Goal: Task Accomplishment & Management: Manage account settings

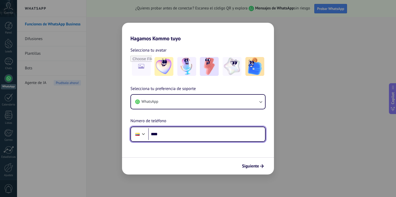
click at [185, 134] on input "****" at bounding box center [206, 134] width 117 height 12
type input "**********"
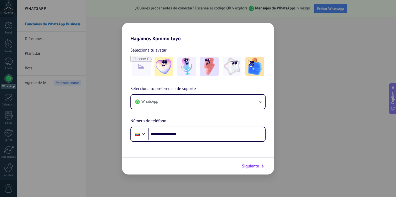
click at [258, 167] on span "Siguiente" at bounding box center [250, 166] width 17 height 4
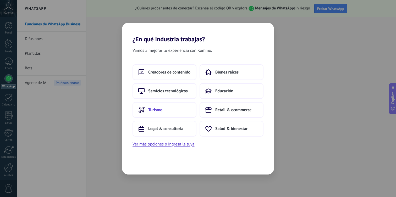
click at [180, 114] on button "Turismo" at bounding box center [164, 110] width 64 height 16
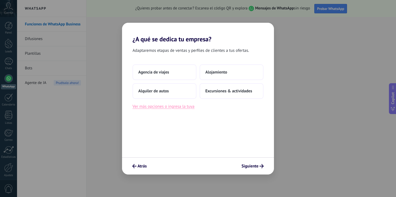
click at [171, 109] on button "Ver más opciones o ingresa la tuya" at bounding box center [163, 106] width 62 height 7
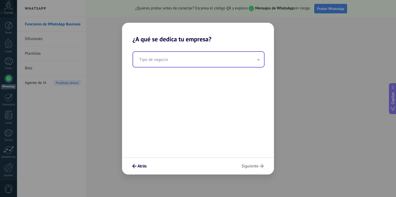
click at [174, 63] on input "text" at bounding box center [198, 59] width 131 height 15
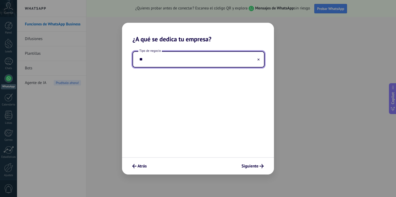
type input "*"
type input "*******"
click at [256, 166] on span "Siguiente" at bounding box center [249, 166] width 17 height 4
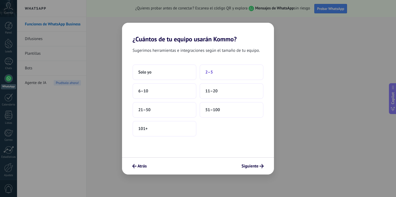
click at [229, 73] on button "2–5" at bounding box center [232, 72] width 64 height 16
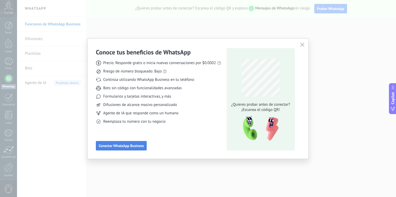
click at [138, 147] on span "Conectar WhatsApp Business" at bounding box center [121, 146] width 45 height 4
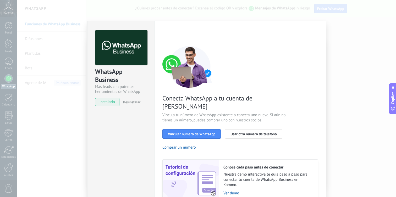
click at [107, 105] on span "instalado" at bounding box center [107, 102] width 24 height 8
click at [251, 132] on span "Usar otro número de teléfono" at bounding box center [253, 134] width 46 height 4
click at [186, 132] on span "Vincular número de WhatsApp" at bounding box center [191, 134] width 47 height 4
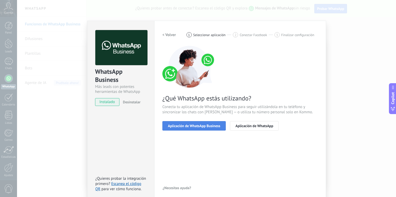
click at [209, 126] on span "Aplicación de WhatsApp Business" at bounding box center [194, 126] width 52 height 4
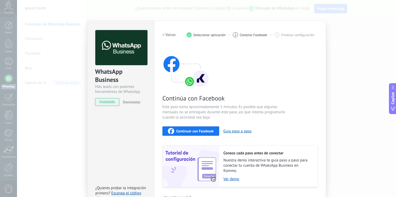
scroll to position [13, 0]
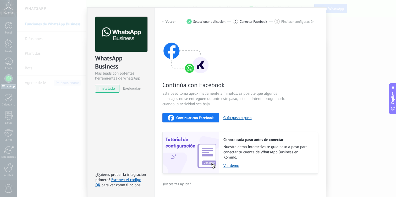
click at [204, 119] on span "Continuar con Facebook" at bounding box center [194, 118] width 37 height 4
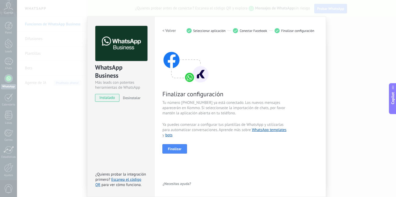
scroll to position [4, 0]
click at [180, 151] on span "Finalizar" at bounding box center [175, 149] width 14 height 4
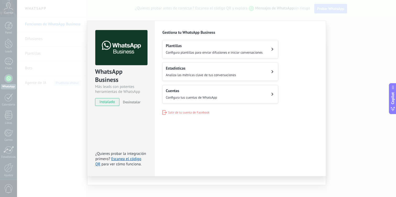
click at [196, 49] on div "Plantillas Configura plantillas para enviar difusiones e iniciar conversaciones" at bounding box center [214, 49] width 97 height 12
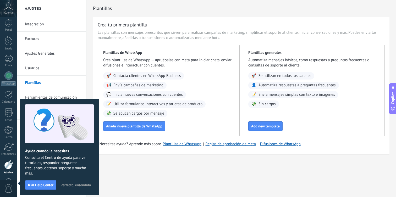
scroll to position [21, 0]
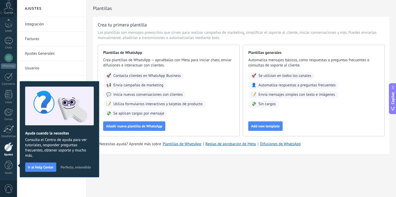
click at [39, 25] on link "Integración" at bounding box center [53, 24] width 56 height 15
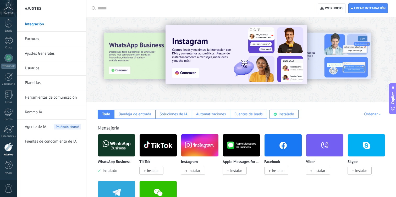
click at [10, 10] on div "Cuenta" at bounding box center [8, 8] width 17 height 17
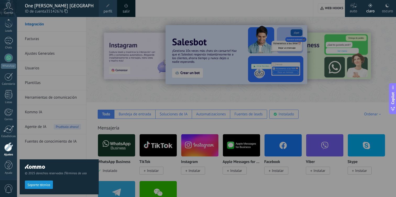
click at [10, 7] on icon at bounding box center [8, 6] width 9 height 8
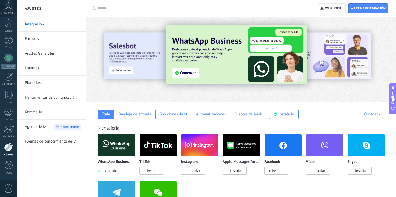
click at [10, 7] on icon at bounding box center [8, 6] width 9 height 8
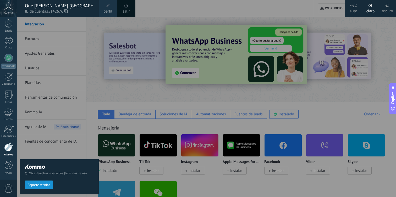
click at [42, 8] on div "One [PERSON_NAME] [GEOGRAPHIC_DATA]" at bounding box center [59, 6] width 69 height 6
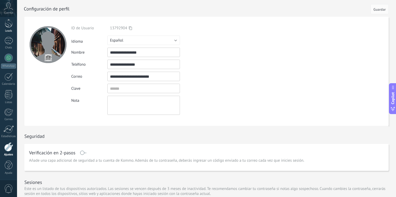
scroll to position [18, 0]
click at [9, 26] on div at bounding box center [9, 25] width 8 height 10
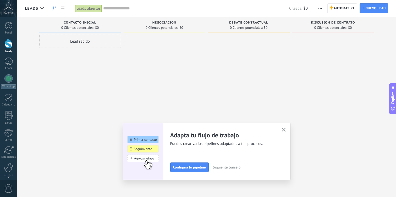
click at [319, 9] on use "button" at bounding box center [319, 8] width 3 height 1
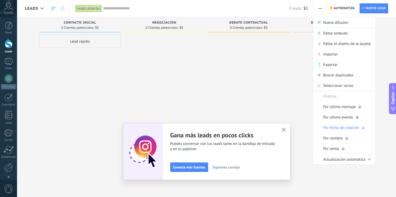
click at [171, 9] on input "text" at bounding box center [196, 8] width 186 height 5
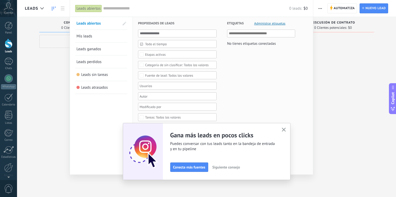
click at [172, 7] on input "text" at bounding box center [196, 8] width 186 height 5
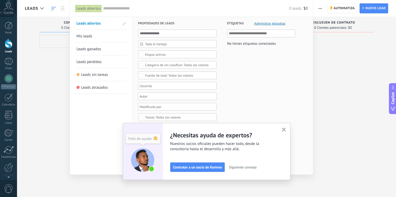
click at [282, 129] on use "button" at bounding box center [284, 130] width 4 height 4
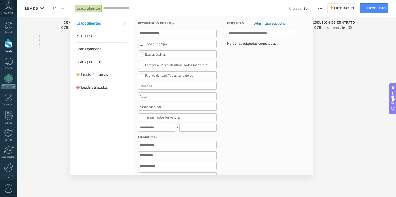
click at [283, 129] on div "Etiquetas Administrar etiquetas No tienes etiquetas conectadas" at bounding box center [256, 165] width 79 height 296
click at [4, 43] on link "Leads" at bounding box center [8, 46] width 17 height 15
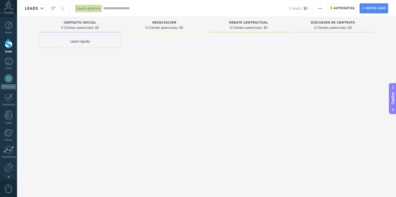
click at [318, 8] on button "button" at bounding box center [320, 8] width 8 height 10
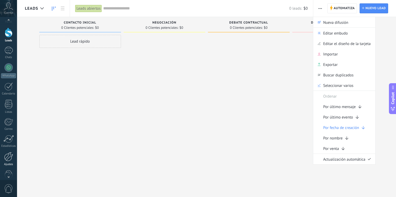
scroll to position [13, 0]
click at [10, 160] on link "Ajustes" at bounding box center [8, 157] width 17 height 14
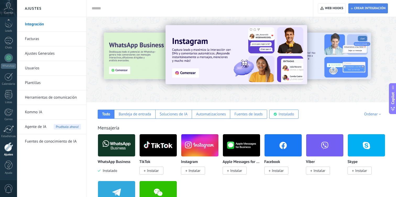
click at [373, 8] on span "Crear integración" at bounding box center [369, 8] width 31 height 4
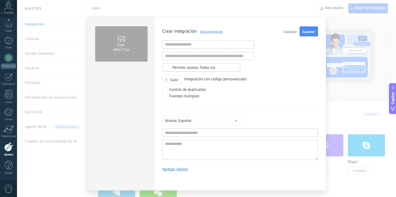
scroll to position [5, 0]
click at [229, 48] on input "text" at bounding box center [208, 44] width 92 height 8
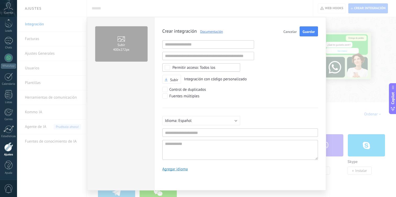
click at [288, 30] on span "Cancelar" at bounding box center [289, 32] width 13 height 4
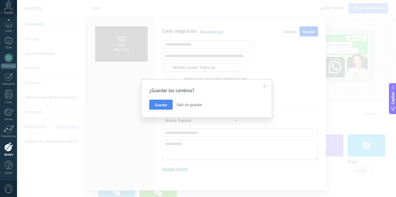
click at [184, 104] on span "Salir sin guardar" at bounding box center [189, 104] width 26 height 5
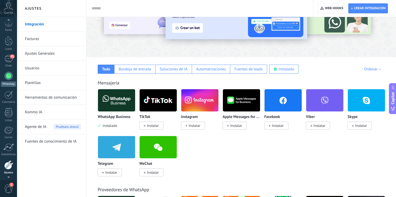
scroll to position [0, 0]
click at [8, 41] on div at bounding box center [9, 44] width 8 height 10
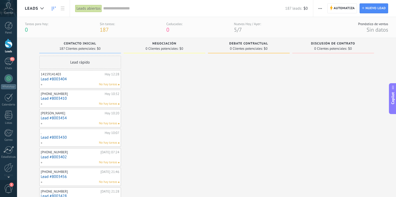
click at [319, 8] on icon "button" at bounding box center [319, 8] width 3 height 1
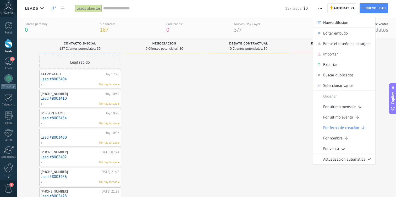
click at [322, 8] on button "button" at bounding box center [320, 8] width 8 height 10
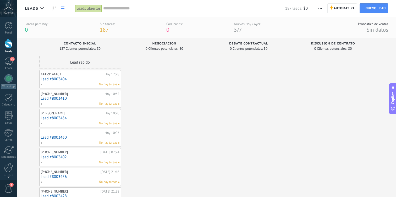
click at [60, 8] on link at bounding box center [62, 8] width 9 height 10
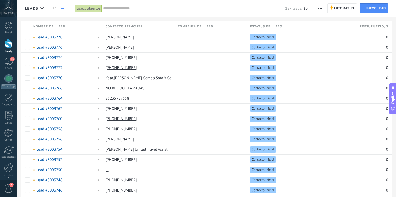
click at [61, 8] on use at bounding box center [63, 9] width 4 height 4
click at [41, 9] on icon at bounding box center [41, 8] width 3 height 2
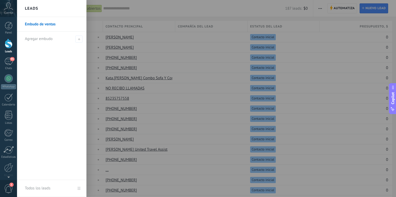
click at [42, 24] on link "Embudo de ventas" at bounding box center [53, 24] width 56 height 15
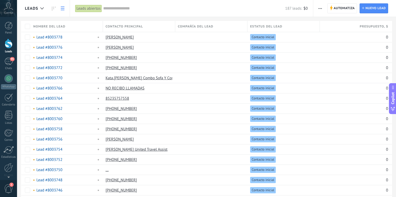
click at [64, 8] on icon at bounding box center [63, 9] width 4 height 4
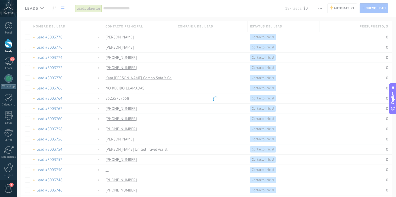
click at [83, 8] on body ".abccls-1,.abccls-2{fill-rule:evenodd}.abccls-2{fill:#fff} .abfcls-1{fill:none}…" at bounding box center [198, 98] width 396 height 197
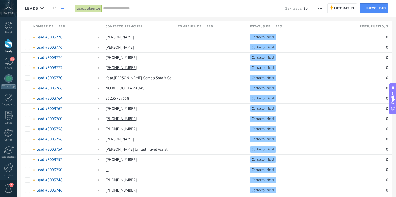
click at [8, 9] on icon at bounding box center [8, 6] width 9 height 8
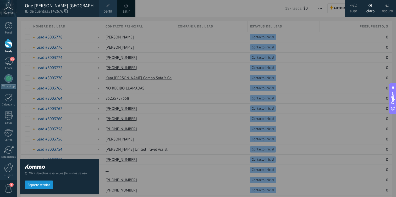
click at [8, 9] on icon at bounding box center [8, 6] width 9 height 8
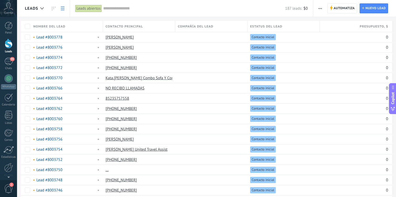
click at [8, 9] on icon at bounding box center [8, 6] width 9 height 8
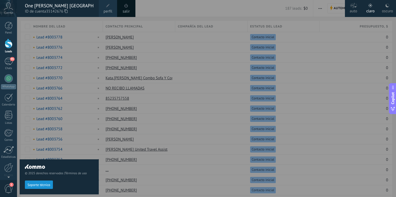
click at [8, 9] on icon at bounding box center [8, 6] width 9 height 8
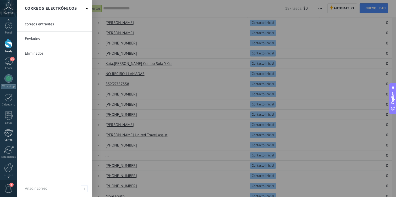
scroll to position [21, 0]
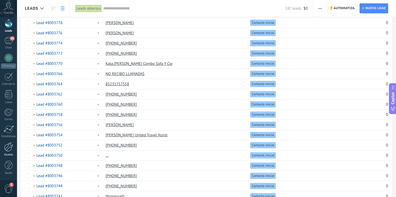
click at [9, 143] on div at bounding box center [8, 146] width 9 height 9
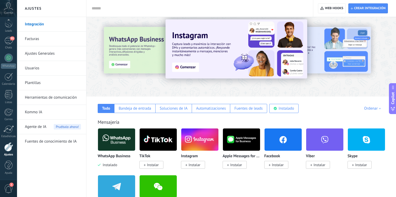
scroll to position [8, 0]
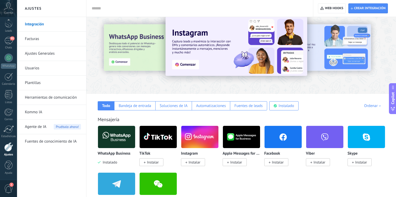
click at [280, 162] on span "Instalar" at bounding box center [278, 162] width 12 height 5
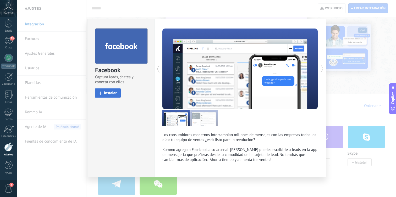
click at [112, 97] on button "Instalar" at bounding box center [108, 93] width 26 height 9
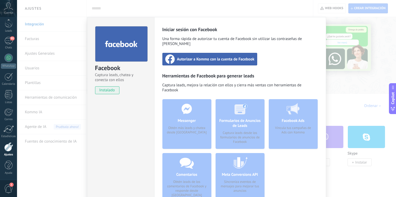
click at [226, 57] on div "Autorizar a Kommo con la cuenta de Facebook" at bounding box center [209, 59] width 95 height 13
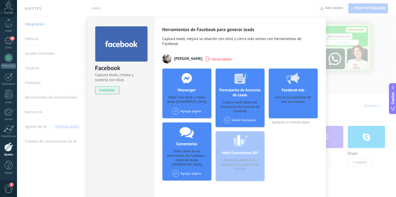
scroll to position [24, 0]
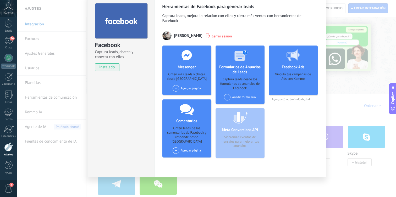
click at [292, 80] on div "Vincula tus campañas de Ads con Kommo" at bounding box center [293, 82] width 41 height 20
click at [297, 100] on span "Agréguelo al embudo digital" at bounding box center [293, 99] width 49 height 4
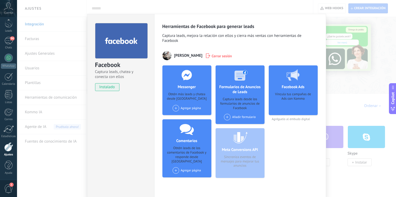
scroll to position [0, 0]
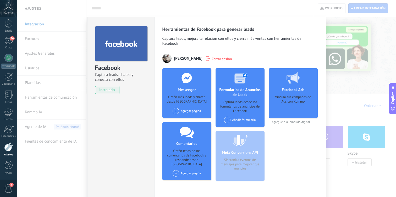
click at [343, 57] on div "Facebook Captura leads, chatea y conecta con ellos instalado Desinstalar Herram…" at bounding box center [206, 98] width 379 height 197
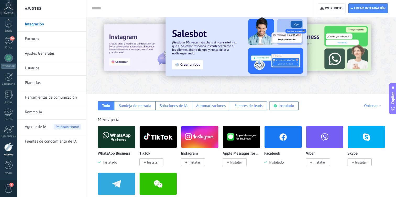
scroll to position [0, 0]
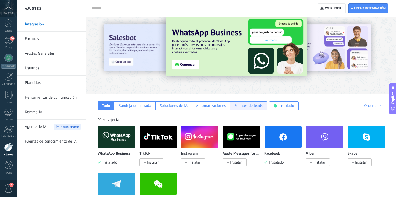
click at [250, 108] on div "Fuentes de leads" at bounding box center [248, 105] width 28 height 5
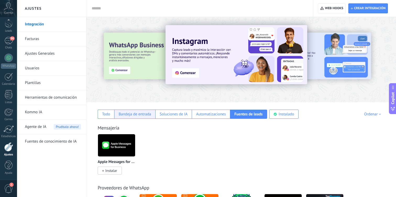
click at [131, 112] on div "Bandeja de entrada" at bounding box center [134, 114] width 41 height 9
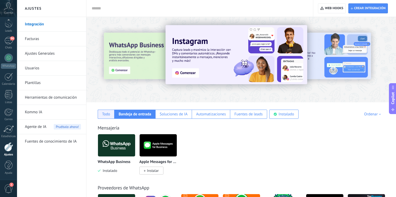
click at [107, 116] on div "Todo" at bounding box center [106, 114] width 8 height 5
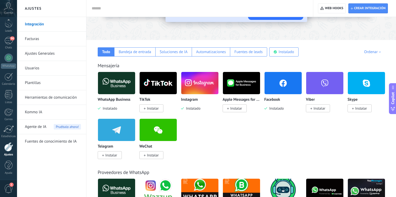
scroll to position [66, 0]
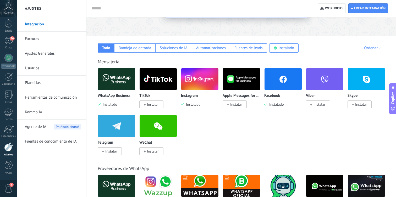
click at [287, 73] on img at bounding box center [282, 79] width 37 height 25
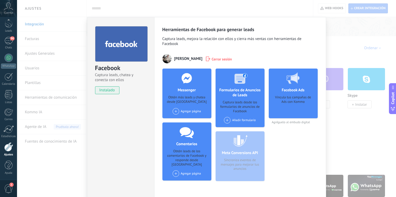
click at [291, 84] on icon at bounding box center [292, 79] width 13 height 12
click at [300, 83] on div at bounding box center [293, 78] width 52 height 19
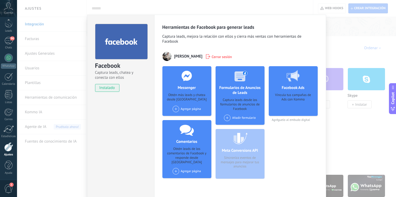
click at [355, 115] on div "Facebook Captura leads, chatea y conecta con ellos instalado Desinstalar Herram…" at bounding box center [206, 98] width 379 height 197
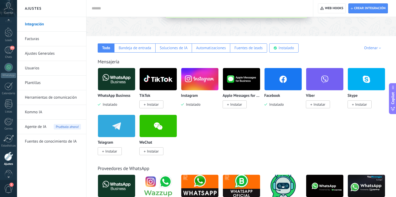
scroll to position [0, 0]
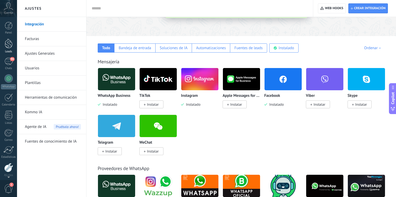
click at [11, 42] on div at bounding box center [9, 44] width 8 height 10
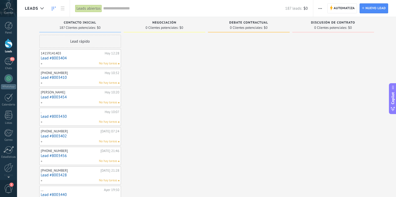
click at [321, 7] on span "button" at bounding box center [319, 8] width 3 height 10
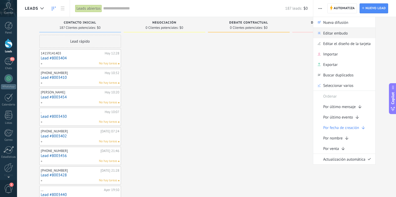
click at [339, 31] on span "Editar embudo" at bounding box center [335, 33] width 25 height 10
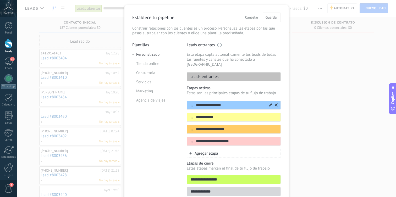
scroll to position [10, 0]
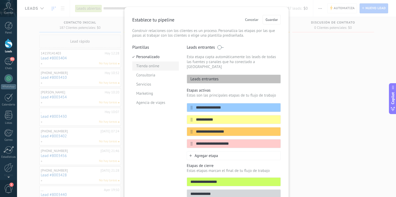
click at [146, 63] on li "Tienda online" at bounding box center [155, 66] width 47 height 9
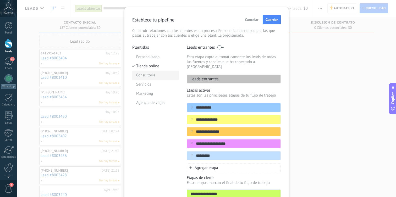
click at [153, 72] on li "Consultoria" at bounding box center [155, 75] width 47 height 9
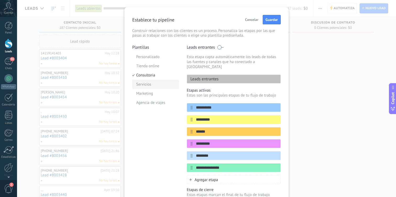
click at [155, 81] on li "Servicios" at bounding box center [155, 84] width 47 height 9
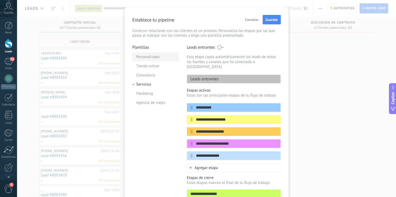
click at [160, 56] on li "Personalizado" at bounding box center [155, 56] width 47 height 9
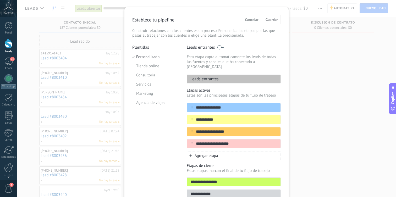
click at [319, 42] on div "**********" at bounding box center [206, 98] width 379 height 197
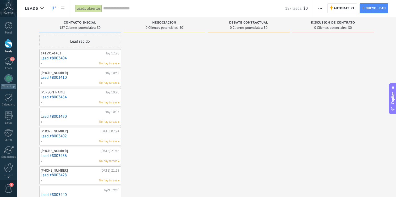
click at [319, 7] on span "button" at bounding box center [319, 8] width 3 height 10
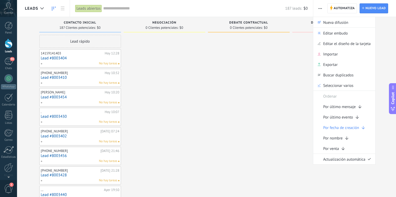
click at [319, 7] on span "button" at bounding box center [319, 8] width 3 height 10
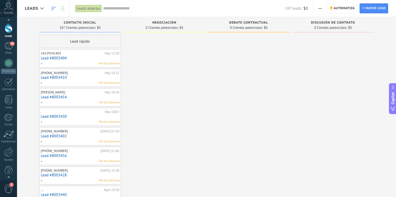
scroll to position [21, 0]
click at [7, 152] on link "Ajustes" at bounding box center [8, 149] width 17 height 14
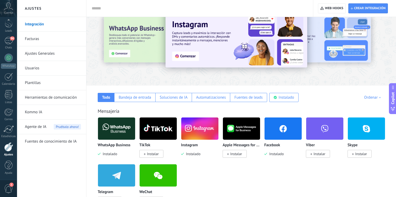
scroll to position [17, 0]
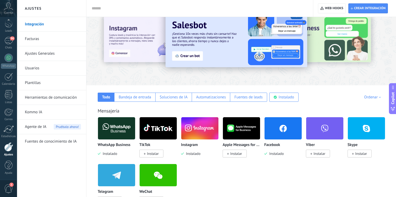
click at [278, 127] on img at bounding box center [282, 128] width 37 height 25
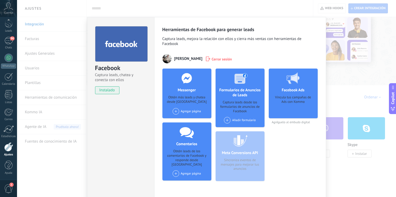
click at [293, 121] on span "Agréguelo al embudo digital" at bounding box center [293, 122] width 49 height 4
click at [293, 92] on h4 "Facebook Ads" at bounding box center [292, 90] width 25 height 5
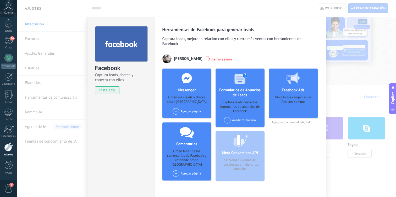
click at [329, 147] on div "Facebook Captura leads, chatea y conecta con ellos instalado Desinstalar Herram…" at bounding box center [206, 98] width 379 height 197
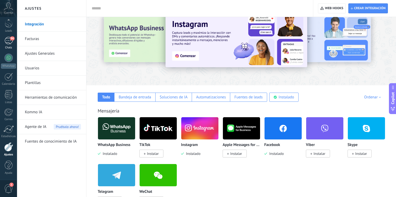
click at [10, 40] on div "94" at bounding box center [8, 41] width 8 height 8
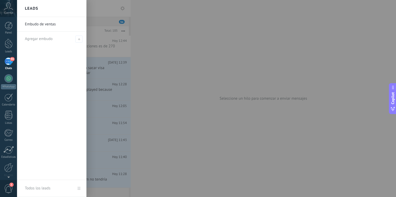
click at [56, 25] on link "Embudo de ventas" at bounding box center [53, 24] width 56 height 15
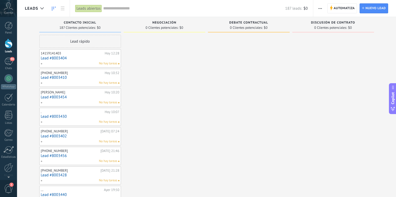
click at [321, 10] on span "button" at bounding box center [319, 8] width 3 height 10
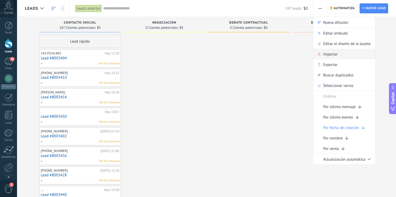
click at [337, 52] on span "Importar" at bounding box center [330, 54] width 15 height 10
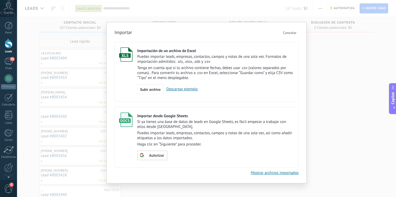
click at [327, 93] on div "Importar Cancelar Importación de un archivo de Excel Puedes importar leads, emp…" at bounding box center [206, 98] width 379 height 197
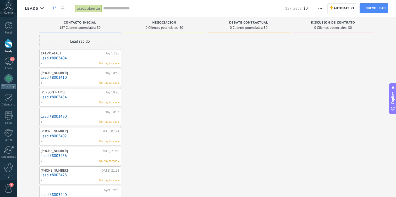
click at [322, 5] on button "button" at bounding box center [320, 8] width 8 height 10
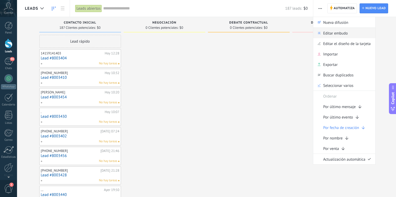
click at [334, 36] on span "Editar embudo" at bounding box center [335, 33] width 25 height 10
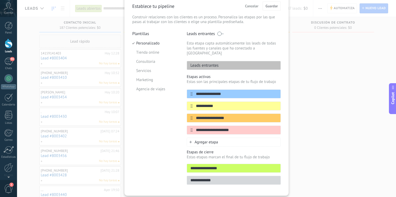
scroll to position [22, 0]
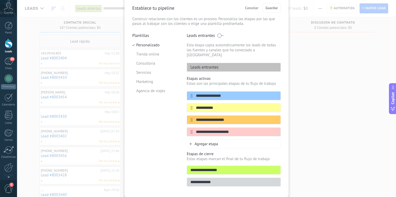
click at [313, 72] on div "**********" at bounding box center [206, 98] width 379 height 197
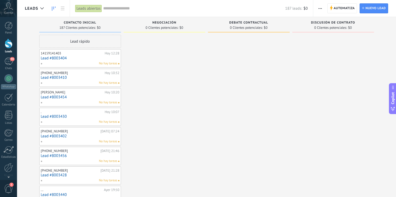
scroll to position [0, 0]
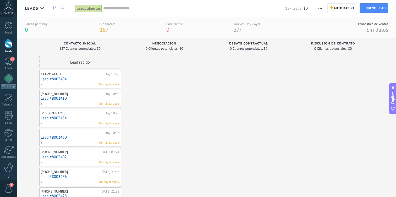
click at [321, 8] on icon "button" at bounding box center [319, 8] width 3 height 1
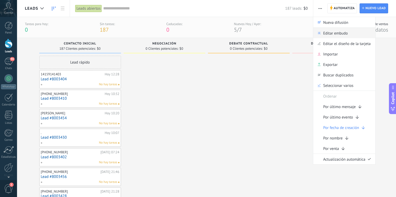
click at [334, 35] on span "Editar embudo" at bounding box center [335, 33] width 25 height 10
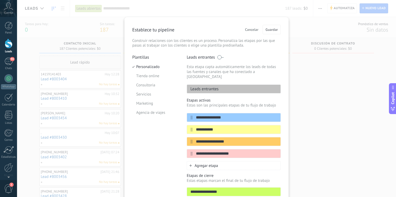
click at [205, 86] on p "Leads entrantes" at bounding box center [203, 88] width 32 height 5
click at [195, 163] on span "Agregar etapa" at bounding box center [207, 165] width 24 height 5
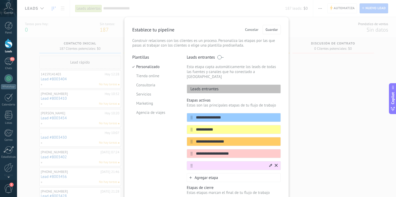
click at [269, 163] on div at bounding box center [270, 165] width 3 height 5
click at [245, 164] on input "text" at bounding box center [230, 165] width 76 height 5
type input "**********"
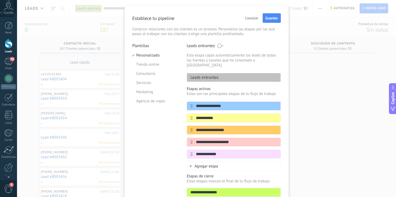
scroll to position [22, 0]
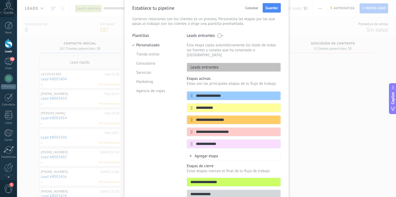
click at [214, 141] on input "**********" at bounding box center [236, 143] width 88 height 5
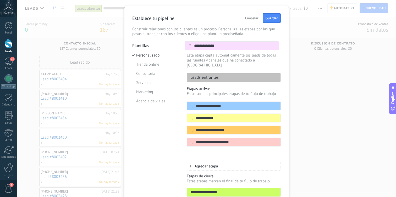
scroll to position [10, 0]
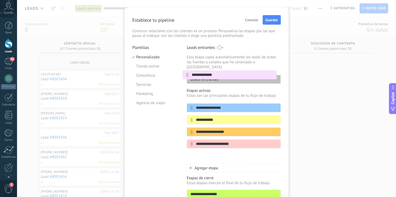
drag, startPoint x: 190, startPoint y: 139, endPoint x: 186, endPoint y: 73, distance: 66.6
click at [187, 73] on div "**********" at bounding box center [234, 129] width 94 height 169
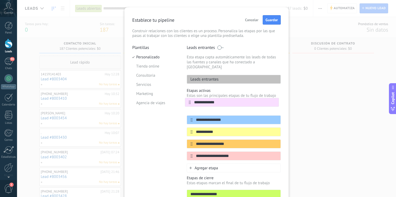
drag, startPoint x: 191, startPoint y: 150, endPoint x: 190, endPoint y: 98, distance: 51.9
click at [190, 98] on div "**********" at bounding box center [234, 130] width 94 height 84
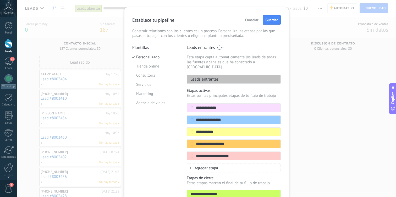
click at [177, 140] on div "Plantillas Personalizado Tienda online Consultoria Servicios Marketing Agencia …" at bounding box center [155, 129] width 47 height 169
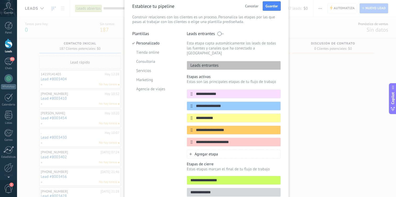
scroll to position [0, 0]
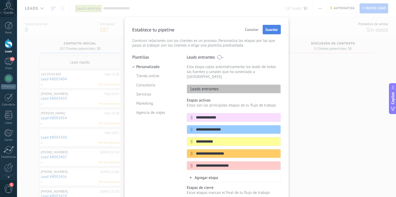
click at [272, 26] on button "Guardar" at bounding box center [272, 29] width 18 height 9
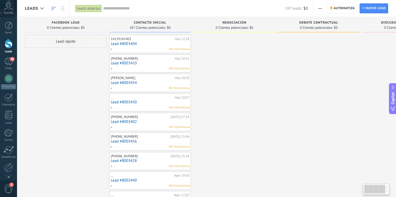
click at [74, 28] on span "0 Clientes potenciales:" at bounding box center [63, 27] width 33 height 3
click at [70, 45] on div "Lead rápido" at bounding box center [66, 41] width 82 height 13
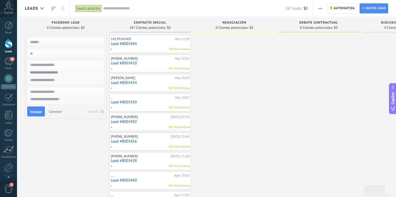
click at [62, 21] on div "Facebook Lead 0 Clientes potenciales: $0" at bounding box center [66, 24] width 82 height 15
click at [29, 30] on div "Facebook Lead 0 Clientes potenciales: $0" at bounding box center [66, 24] width 82 height 15
click at [323, 8] on button "button" at bounding box center [320, 8] width 8 height 10
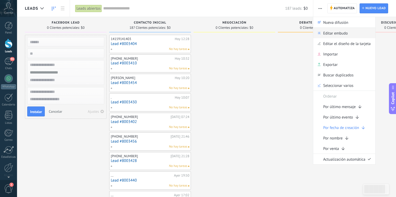
click at [340, 35] on span "Editar embudo" at bounding box center [335, 33] width 25 height 10
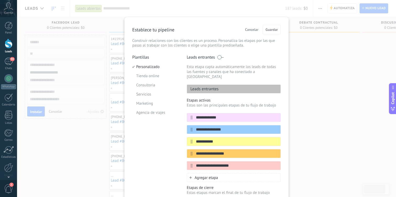
click at [305, 65] on div "**********" at bounding box center [206, 98] width 379 height 197
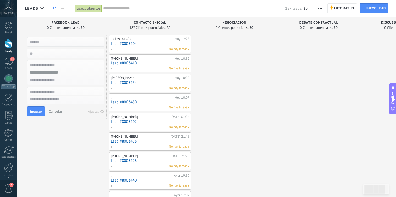
click at [321, 8] on icon "button" at bounding box center [319, 8] width 3 height 1
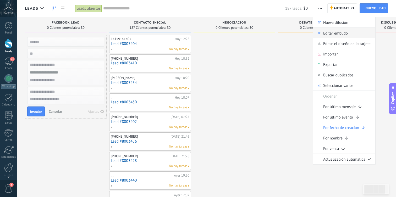
click at [333, 33] on span "Editar embudo" at bounding box center [335, 33] width 25 height 10
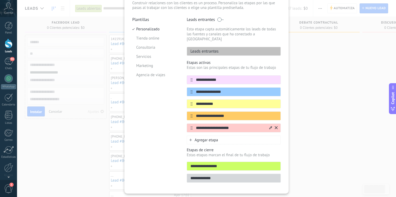
scroll to position [32, 0]
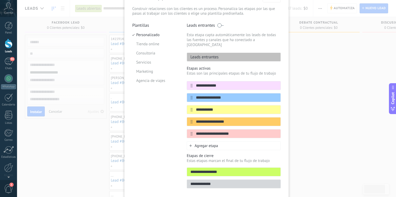
click at [217, 144] on span "Agregar etapa" at bounding box center [207, 145] width 24 height 5
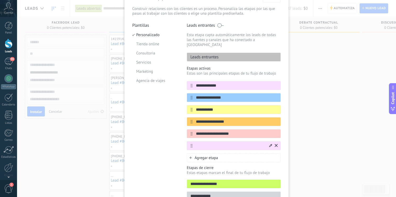
click at [217, 143] on input "text" at bounding box center [230, 145] width 76 height 5
click at [211, 143] on input "text" at bounding box center [230, 145] width 76 height 5
click at [189, 144] on div at bounding box center [189, 145] width 5 height 3
click at [270, 144] on icon at bounding box center [270, 145] width 3 height 3
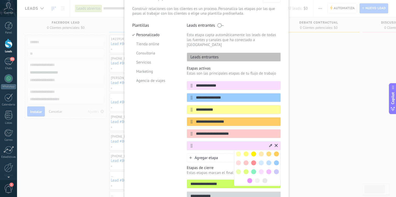
click at [277, 144] on icon at bounding box center [276, 145] width 3 height 3
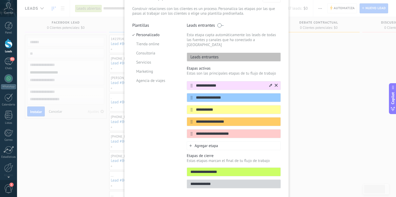
click at [228, 83] on input "**********" at bounding box center [230, 85] width 76 height 5
click at [270, 84] on icon at bounding box center [270, 85] width 3 height 3
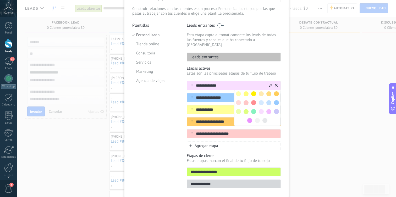
click at [270, 84] on icon at bounding box center [270, 85] width 3 height 3
click at [196, 87] on div "**********" at bounding box center [234, 109] width 94 height 57
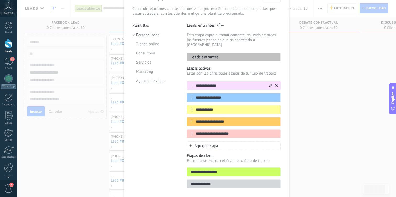
click at [187, 83] on div "**********" at bounding box center [234, 85] width 94 height 9
click at [190, 83] on div "**********" at bounding box center [234, 85] width 94 height 9
click at [277, 81] on div "**********" at bounding box center [234, 85] width 94 height 9
click at [273, 82] on div at bounding box center [272, 85] width 9 height 8
click at [311, 70] on div "**********" at bounding box center [206, 98] width 379 height 197
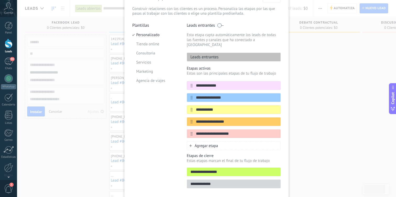
scroll to position [0, 0]
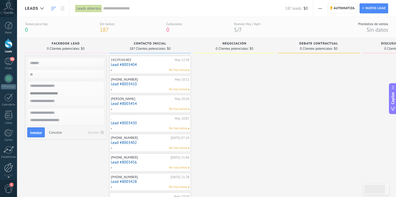
click at [7, 168] on div at bounding box center [8, 167] width 9 height 9
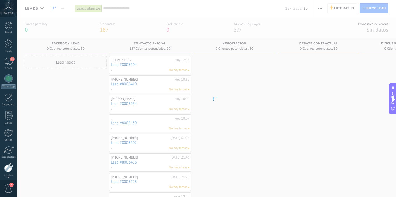
scroll to position [21, 0]
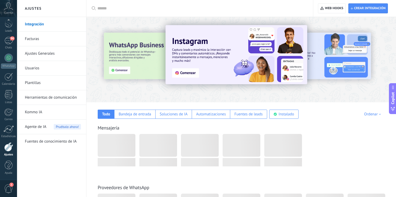
click at [106, 12] on div at bounding box center [201, 8] width 208 height 17
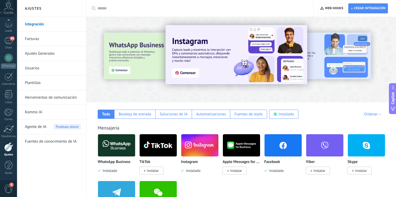
click at [104, 9] on input "text" at bounding box center [201, 8] width 208 height 5
type input "**********"
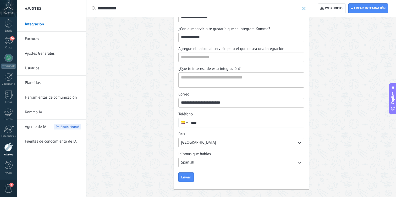
scroll to position [0, 0]
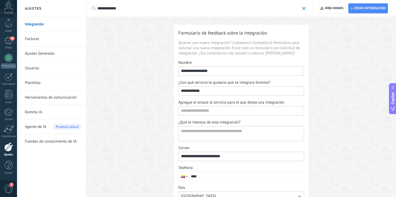
click at [303, 8] on span at bounding box center [303, 8] width 3 height 3
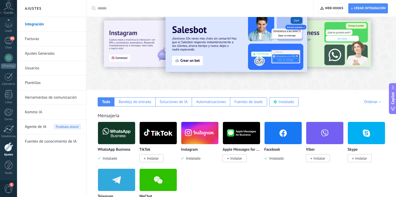
scroll to position [18, 0]
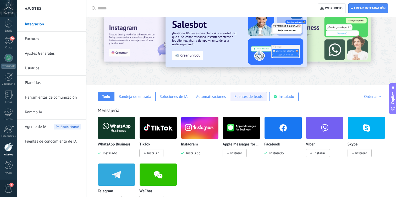
click at [247, 95] on div "Fuentes de leads" at bounding box center [248, 96] width 28 height 5
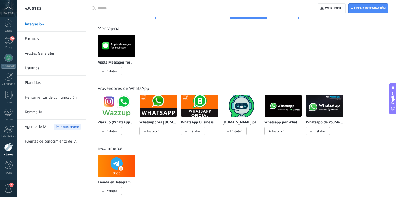
scroll to position [0, 0]
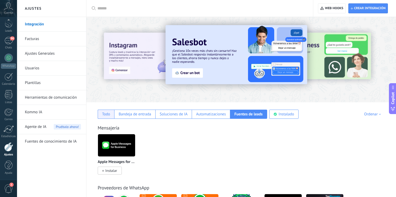
click at [106, 114] on div "Todo" at bounding box center [106, 114] width 8 height 5
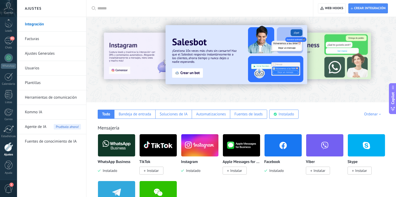
click at [39, 52] on link "Ajustes Generales" at bounding box center [53, 53] width 56 height 15
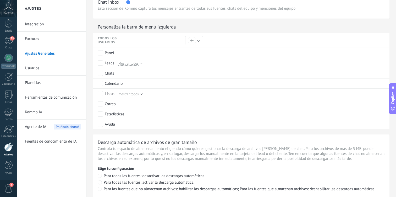
scroll to position [383, 0]
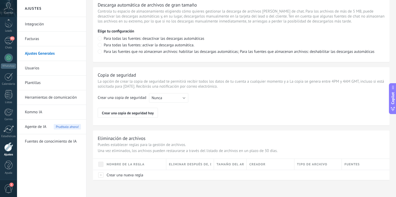
click at [48, 97] on link "Herramientas de comunicación" at bounding box center [53, 97] width 56 height 15
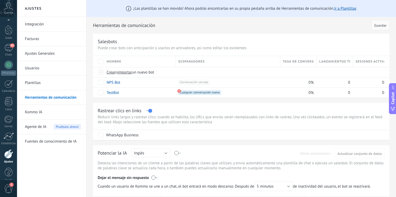
scroll to position [6, 0]
click at [7, 21] on div at bounding box center [8, 21] width 17 height 8
click at [8, 42] on div at bounding box center [9, 44] width 8 height 10
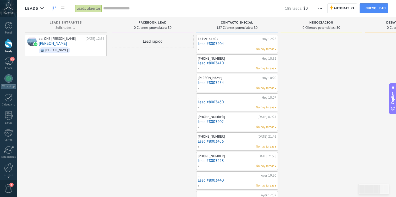
click at [317, 9] on button "button" at bounding box center [320, 8] width 8 height 10
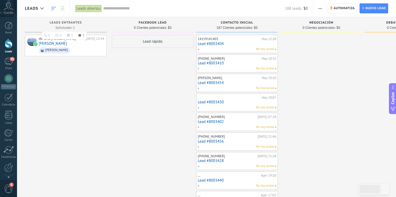
click at [92, 20] on div "Leads Entrantes Solicitudes: 1 0 0 0 1 0 0 0 1" at bounding box center [66, 24] width 82 height 15
click at [162, 24] on span "Facebook Lead" at bounding box center [153, 23] width 28 height 4
click at [179, 36] on div "Lead rápido" at bounding box center [153, 41] width 82 height 13
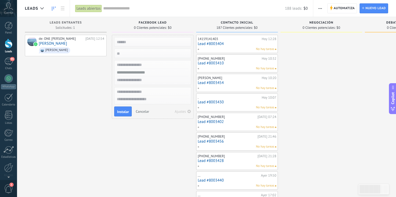
click at [187, 112] on icon "button" at bounding box center [189, 112] width 4 height 4
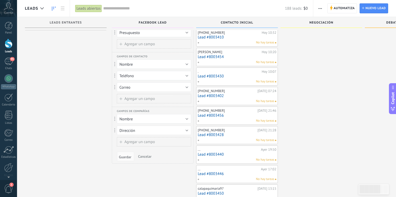
scroll to position [21, 0]
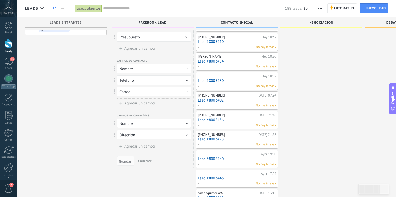
click at [140, 124] on button "Nombre" at bounding box center [154, 123] width 74 height 9
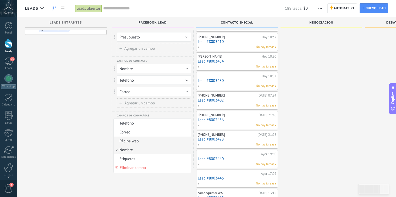
click at [137, 139] on span "Página web" at bounding box center [152, 141] width 76 height 5
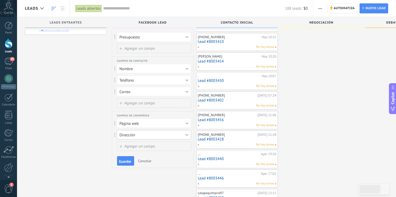
click at [145, 133] on button "Dirección" at bounding box center [154, 134] width 74 height 9
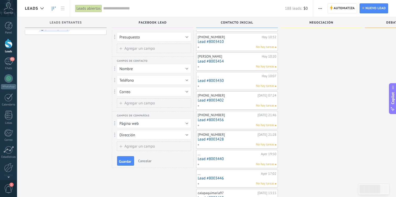
click at [143, 160] on span "Cancelar" at bounding box center [144, 161] width 13 height 5
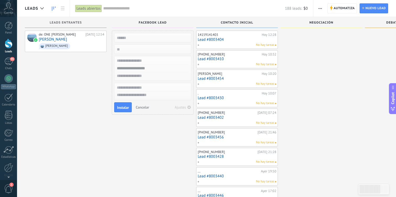
scroll to position [0, 0]
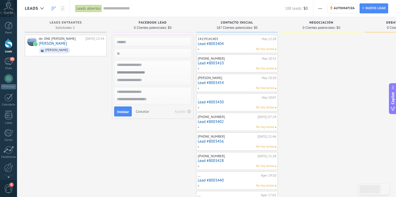
click at [187, 113] on icon "button" at bounding box center [189, 112] width 4 height 4
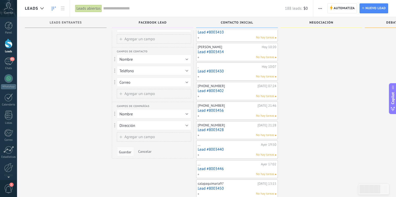
scroll to position [34, 0]
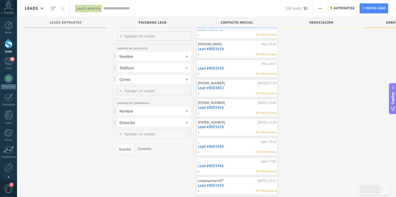
click at [146, 148] on span "Cancelar" at bounding box center [144, 148] width 13 height 5
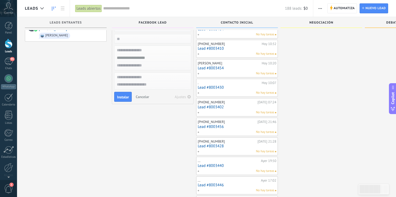
scroll to position [0, 0]
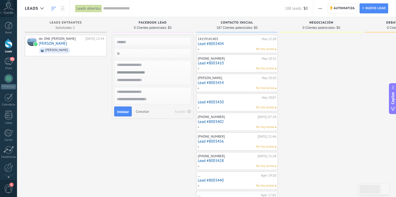
click at [141, 111] on span "Cancelar" at bounding box center [142, 111] width 13 height 5
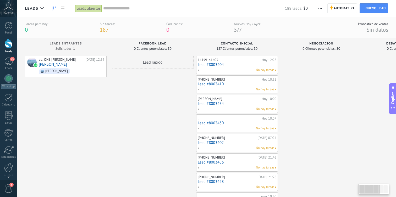
click at [158, 46] on div "Facebook Lead" at bounding box center [152, 44] width 76 height 4
click at [161, 44] on span "Facebook Lead" at bounding box center [153, 44] width 28 height 4
click at [320, 10] on span "button" at bounding box center [319, 8] width 3 height 10
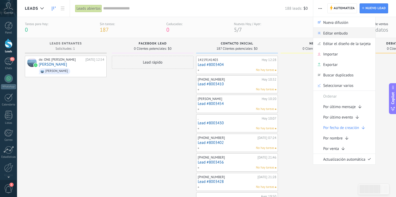
click at [331, 30] on span "Editar embudo" at bounding box center [335, 33] width 25 height 10
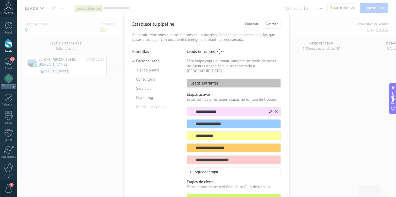
scroll to position [6, 0]
click at [231, 109] on input "**********" at bounding box center [230, 111] width 76 height 5
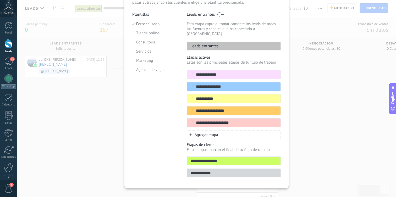
scroll to position [47, 0]
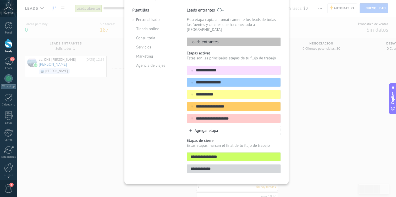
click at [223, 126] on div "Agregar etapa" at bounding box center [234, 130] width 94 height 9
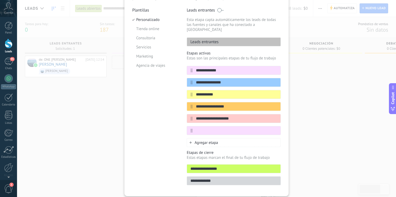
click at [223, 128] on input "text" at bounding box center [236, 130] width 88 height 5
click at [189, 129] on div at bounding box center [189, 130] width 5 height 3
click at [191, 129] on icon at bounding box center [192, 130] width 2 height 3
click at [277, 128] on div at bounding box center [234, 130] width 94 height 9
click at [275, 129] on icon at bounding box center [276, 130] width 3 height 3
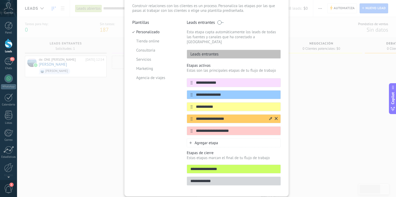
scroll to position [14, 0]
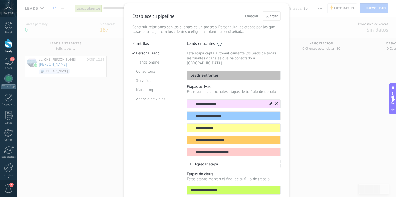
click at [275, 102] on icon at bounding box center [276, 103] width 3 height 3
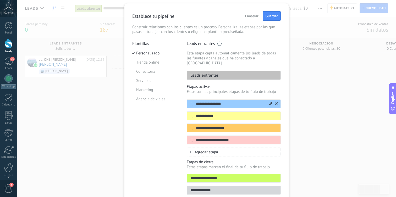
click at [209, 101] on input "**********" at bounding box center [230, 103] width 76 height 5
click at [197, 73] on p "Leads entrantes" at bounding box center [203, 75] width 32 height 5
click at [218, 71] on div "Leads entrantes" at bounding box center [234, 75] width 94 height 9
click at [269, 14] on span "Guardar" at bounding box center [272, 16] width 12 height 4
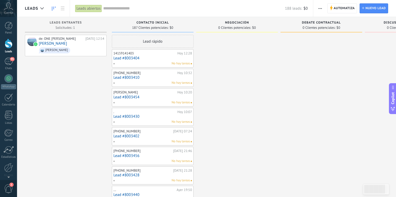
click at [148, 26] on span "187 Clientes potenciales:" at bounding box center [150, 27] width 36 height 3
click at [152, 56] on link "Lead #8003404" at bounding box center [152, 58] width 79 height 4
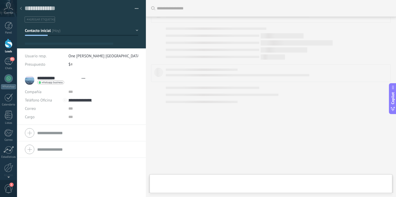
type textarea "**********"
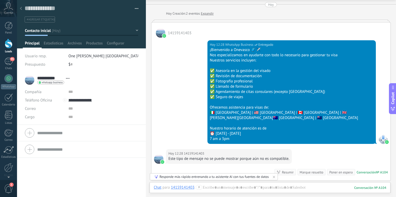
scroll to position [9, 0]
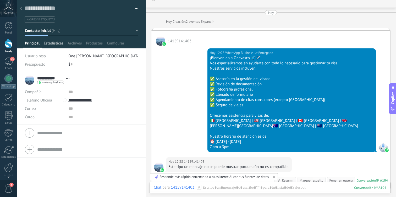
click at [54, 43] on span "Estadísticas" at bounding box center [54, 45] width 20 height 8
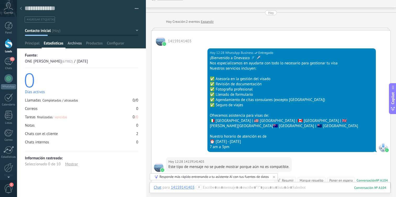
click at [76, 42] on span "Archivos" at bounding box center [75, 45] width 14 height 8
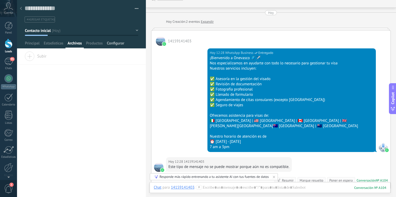
click at [109, 43] on span "Configurar" at bounding box center [115, 45] width 17 height 8
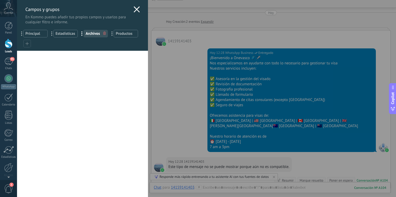
click at [135, 10] on icon at bounding box center [137, 9] width 6 height 6
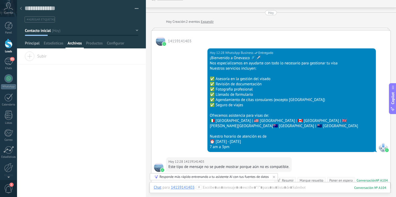
click at [36, 46] on span "Principal" at bounding box center [32, 45] width 15 height 8
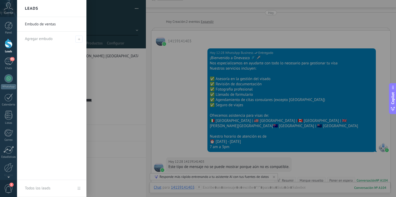
click at [6, 45] on div at bounding box center [9, 44] width 8 height 10
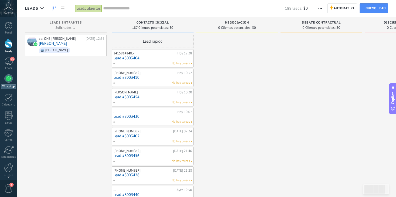
click at [7, 76] on div at bounding box center [8, 78] width 8 height 8
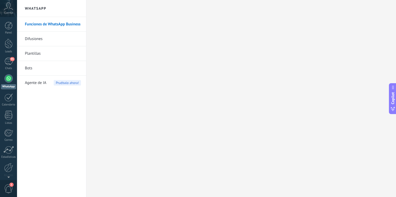
scroll to position [7, 0]
click at [8, 190] on span "1" at bounding box center [8, 188] width 9 height 9
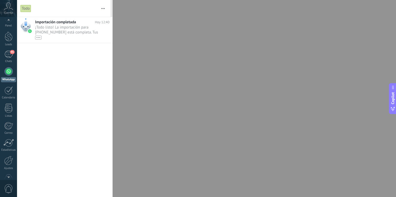
scroll to position [21, 0]
click at [8, 148] on div at bounding box center [8, 146] width 9 height 9
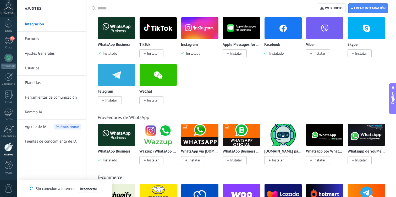
scroll to position [116, 0]
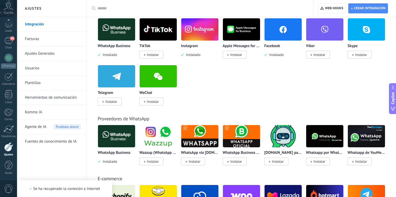
click at [155, 56] on span "Instalar" at bounding box center [153, 54] width 12 height 5
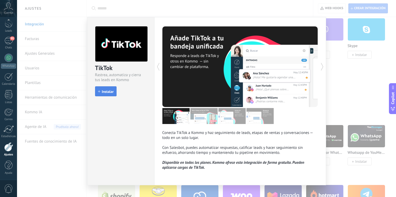
click at [113, 92] on span "Instalar" at bounding box center [108, 92] width 12 height 4
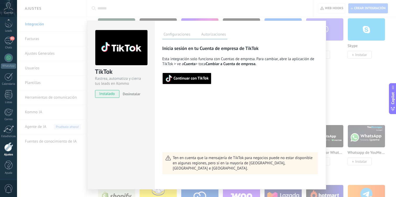
click at [198, 77] on span "Continuar con TikTok" at bounding box center [191, 79] width 35 height 4
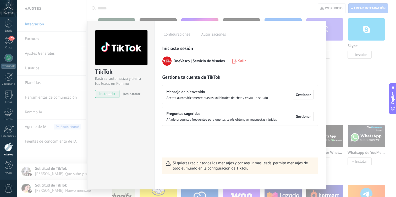
click at [212, 37] on label "Autorizaciones" at bounding box center [213, 35] width 27 height 8
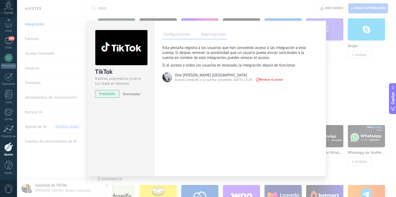
click at [178, 35] on label "Configuraciones" at bounding box center [176, 35] width 29 height 8
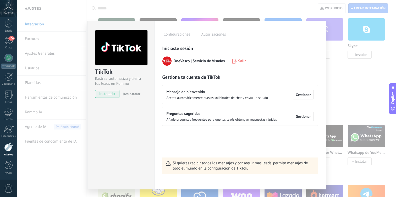
click at [357, 47] on div "TikTok Rastrea, automatiza y cierra tus leads en Kommo instalado Desinstalar Co…" at bounding box center [206, 98] width 379 height 197
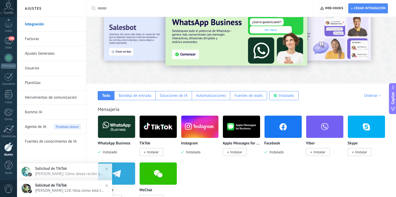
scroll to position [0, 0]
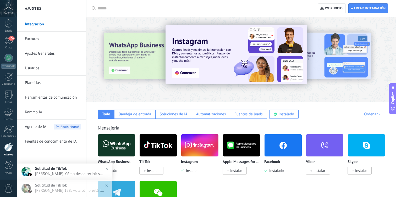
click at [43, 64] on link "Usuarios" at bounding box center [53, 68] width 56 height 15
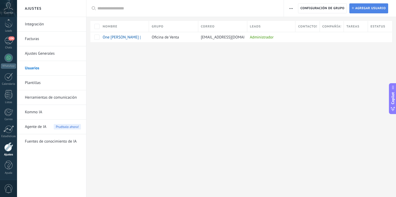
click at [366, 9] on span "Agregar usuario" at bounding box center [370, 8] width 31 height 9
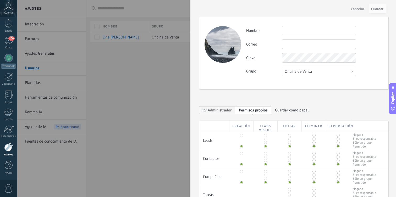
click at [289, 31] on input "text" at bounding box center [319, 30] width 74 height 9
click at [156, 86] on div at bounding box center [198, 98] width 396 height 197
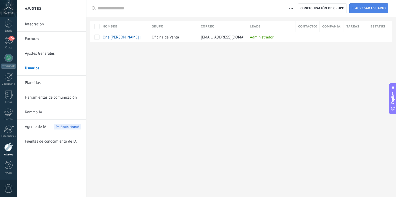
click at [365, 11] on span "Agregar usuario" at bounding box center [370, 8] width 31 height 9
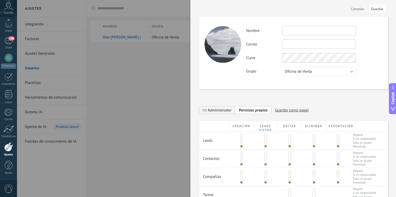
click at [297, 46] on input "text" at bounding box center [319, 44] width 74 height 9
type input "*******"
click at [170, 60] on div at bounding box center [198, 98] width 396 height 197
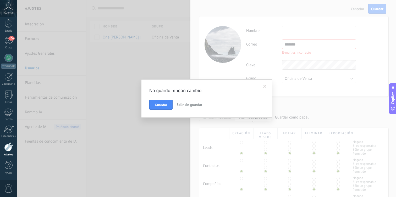
click at [194, 104] on span "Salir sin guardar" at bounding box center [189, 104] width 26 height 5
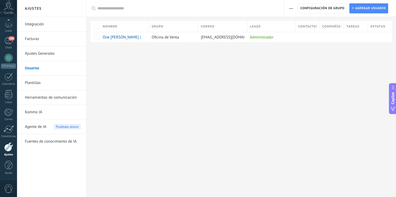
click at [172, 83] on div "Ajustes Integración Facturas Ajustes Generales Usuarios Plantillas Herramientas…" at bounding box center [206, 98] width 379 height 197
click at [12, 8] on icon at bounding box center [8, 6] width 9 height 8
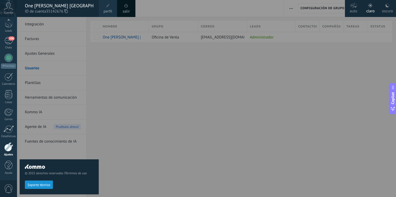
click at [60, 6] on div "One [PERSON_NAME] [GEOGRAPHIC_DATA]" at bounding box center [59, 6] width 69 height 6
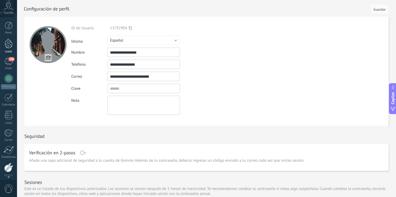
click at [10, 48] on div at bounding box center [9, 44] width 8 height 10
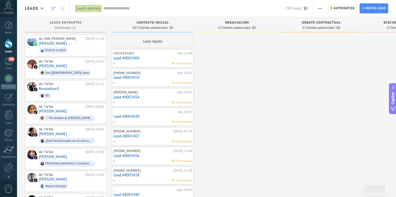
click at [65, 8] on link at bounding box center [62, 8] width 9 height 10
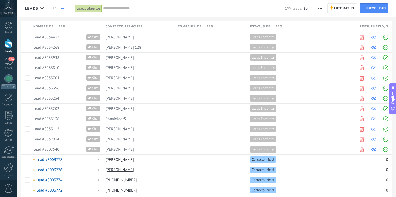
click at [66, 9] on link at bounding box center [62, 8] width 9 height 10
click at [64, 9] on link at bounding box center [62, 8] width 9 height 10
click at [122, 8] on input "text" at bounding box center [194, 8] width 182 height 5
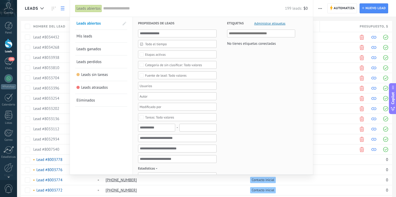
click at [194, 10] on input "text" at bounding box center [194, 8] width 182 height 5
click at [70, 10] on div "Leads abiertos Aplicar 199 leads: $0 Leads abiertos Mis leads Leads ganados Lea…" at bounding box center [192, 8] width 244 height 17
click at [54, 10] on div at bounding box center [198, 98] width 396 height 197
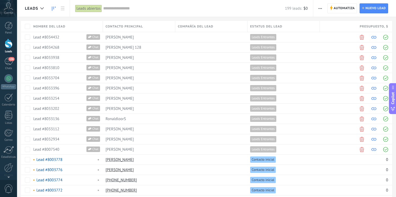
click at [53, 9] on icon at bounding box center [54, 9] width 4 height 4
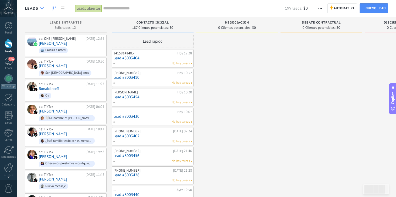
click at [44, 9] on div at bounding box center [42, 8] width 9 height 10
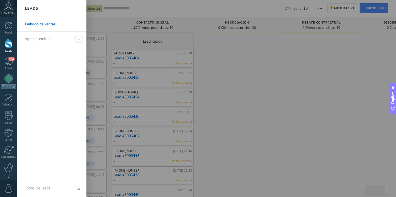
click at [132, 9] on div at bounding box center [215, 98] width 396 height 197
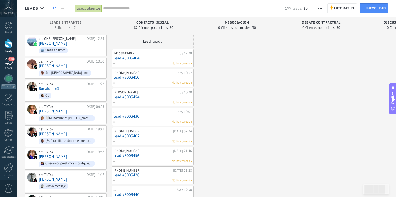
click at [10, 67] on div "Chats" at bounding box center [8, 68] width 15 height 3
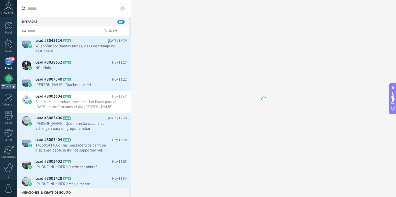
click at [7, 80] on div at bounding box center [8, 78] width 8 height 8
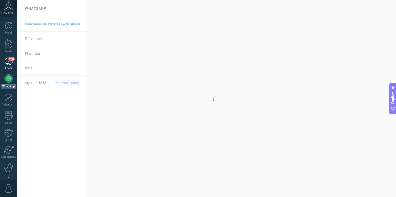
click at [8, 64] on div "108" at bounding box center [8, 62] width 8 height 8
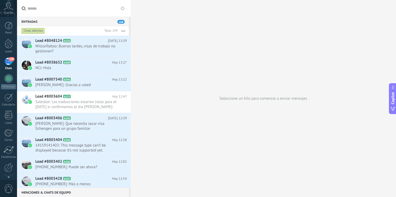
click at [10, 62] on div "108" at bounding box center [8, 62] width 8 height 8
click at [7, 77] on div at bounding box center [8, 78] width 8 height 8
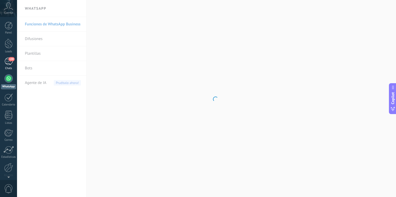
click at [11, 62] on div "108" at bounding box center [8, 62] width 8 height 8
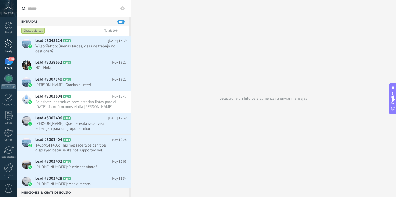
click at [8, 48] on div at bounding box center [9, 44] width 8 height 10
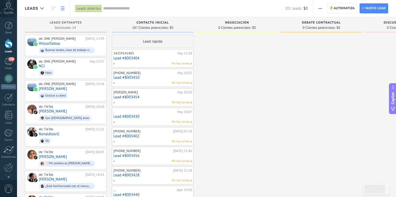
click at [62, 5] on link at bounding box center [62, 8] width 9 height 10
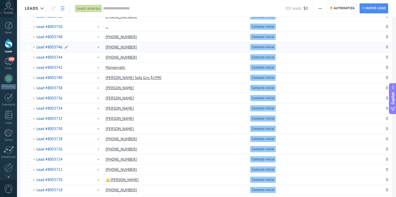
scroll to position [287, 0]
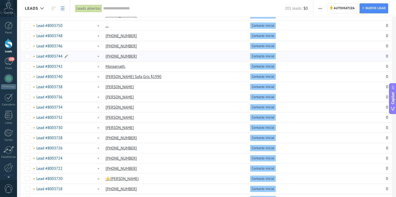
drag, startPoint x: 90, startPoint y: 56, endPoint x: 87, endPoint y: 60, distance: 5.4
click at [87, 60] on div "Lead #8003744" at bounding box center [66, 56] width 70 height 10
click at [9, 61] on div "108" at bounding box center [8, 62] width 8 height 8
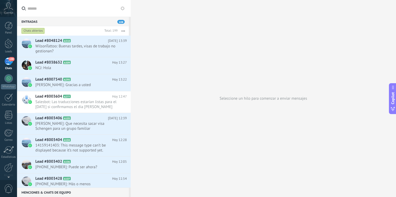
click at [10, 61] on div "108" at bounding box center [8, 62] width 8 height 8
click at [6, 44] on div at bounding box center [9, 44] width 8 height 10
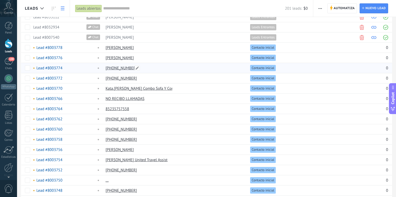
scroll to position [129, 0]
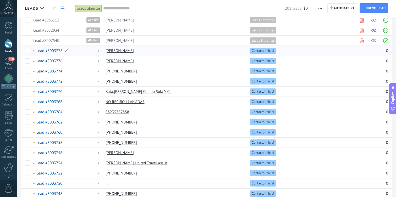
click at [50, 51] on link "Lead #8003778" at bounding box center [49, 50] width 26 height 5
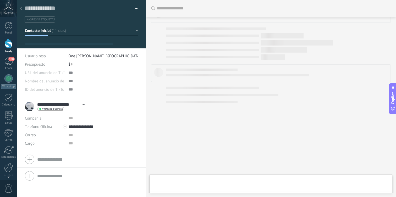
type textarea "**********"
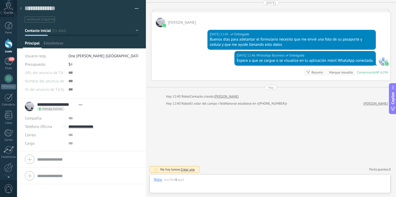
scroll to position [8, 0]
click at [49, 43] on span "Estadísticas" at bounding box center [54, 45] width 20 height 8
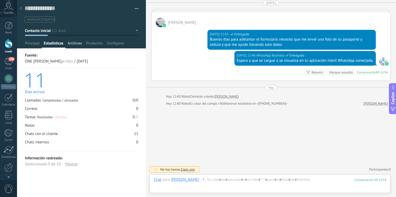
click at [77, 43] on span "Archivos" at bounding box center [75, 45] width 14 height 8
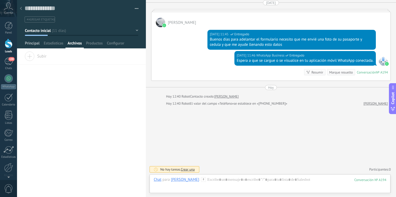
click at [32, 41] on span "Principal" at bounding box center [32, 45] width 15 height 8
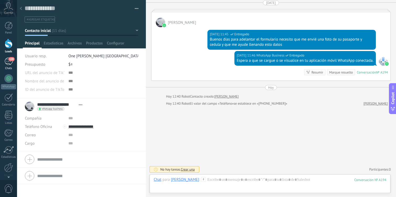
click at [9, 62] on div "108" at bounding box center [8, 62] width 8 height 8
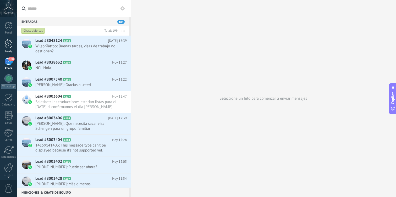
click at [7, 47] on div at bounding box center [9, 44] width 8 height 10
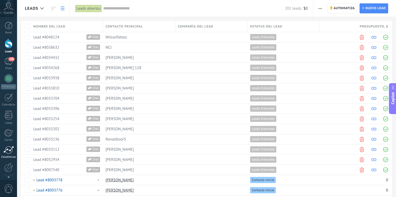
click at [9, 153] on div at bounding box center [8, 150] width 10 height 8
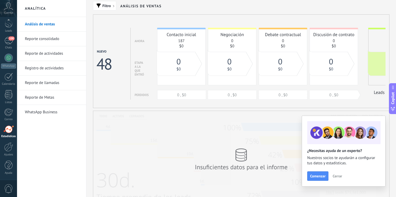
scroll to position [5, 0]
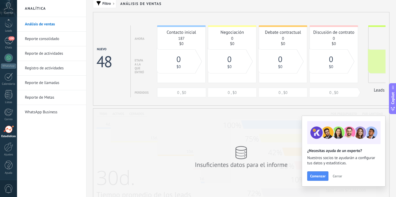
click at [43, 37] on link "Reporte consolidado" at bounding box center [53, 39] width 56 height 15
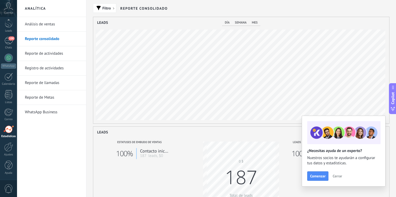
scroll to position [107, 296]
click at [51, 54] on link "Reporte de actividades" at bounding box center [53, 53] width 56 height 15
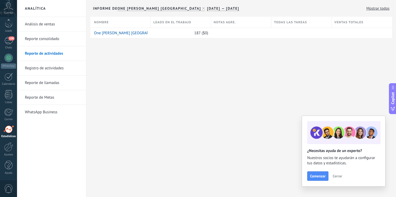
click at [49, 112] on link "WhatsApp Business" at bounding box center [53, 112] width 56 height 15
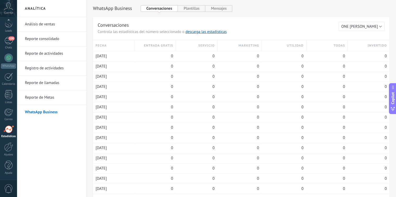
click at [42, 26] on link "Análisis de ventas" at bounding box center [53, 24] width 56 height 15
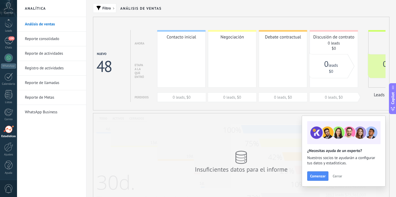
scroll to position [8, 0]
